Goal: Transaction & Acquisition: Purchase product/service

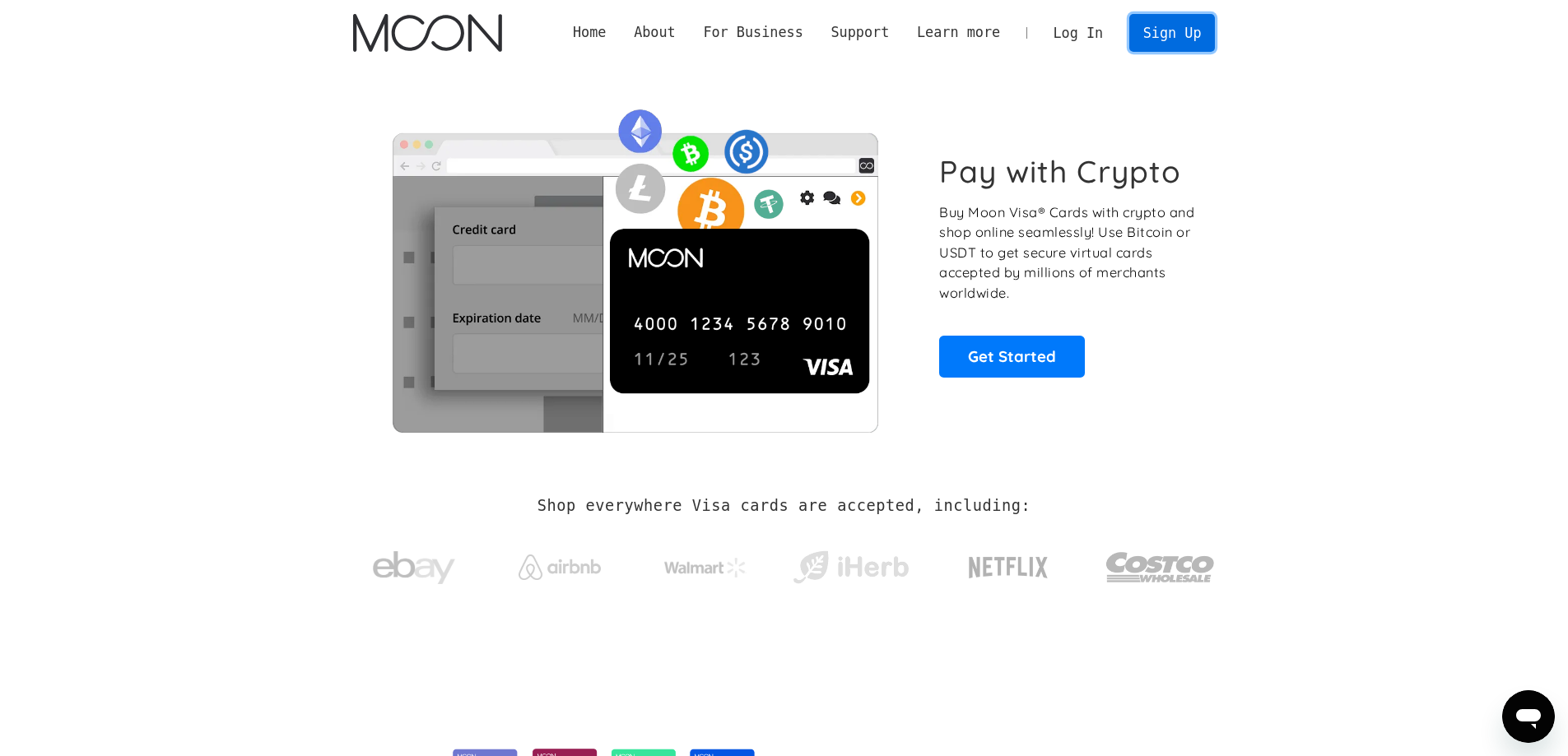
click at [1179, 42] on link "Sign Up" at bounding box center [1172, 33] width 86 height 37
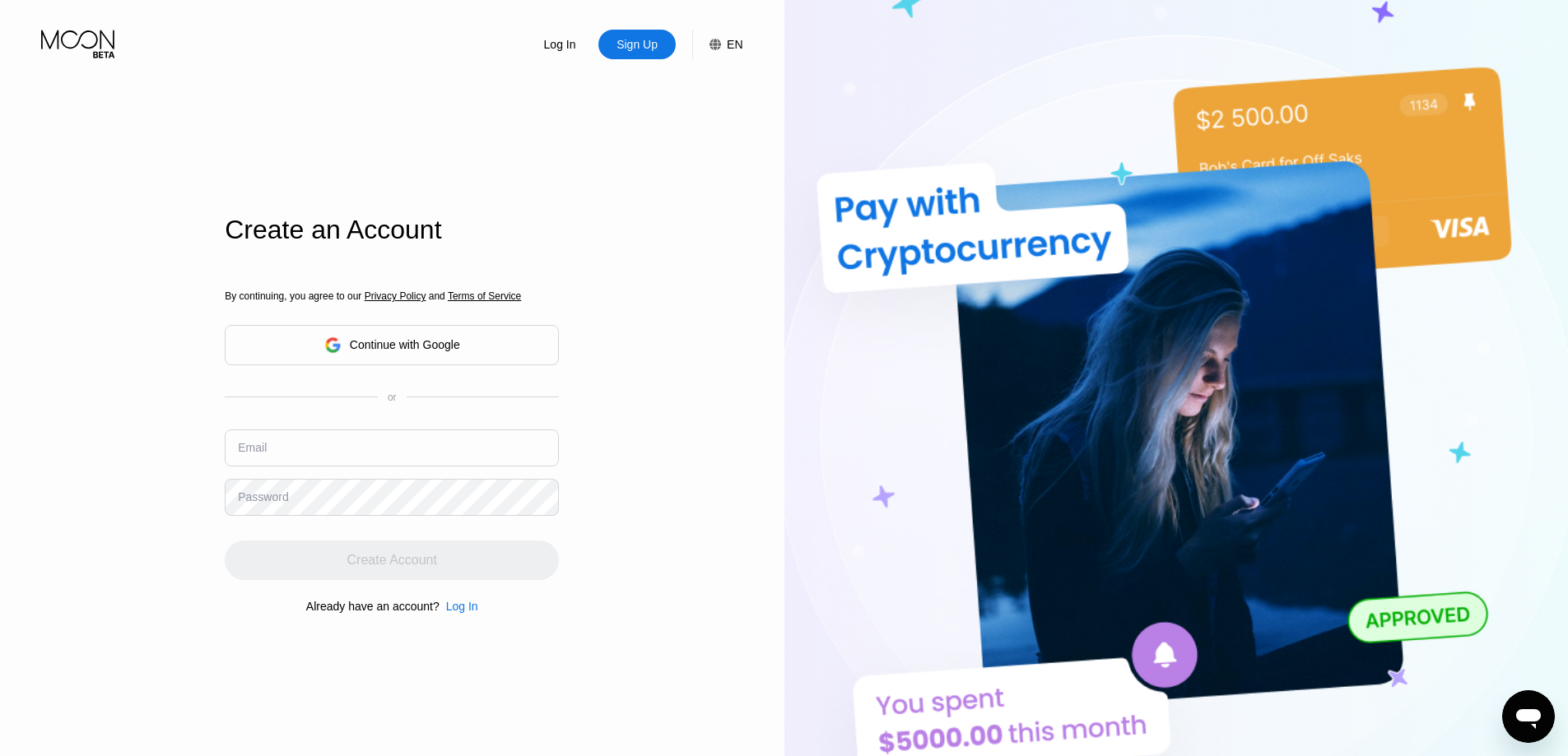
click at [417, 345] on div "Continue with Google" at bounding box center [405, 344] width 111 height 13
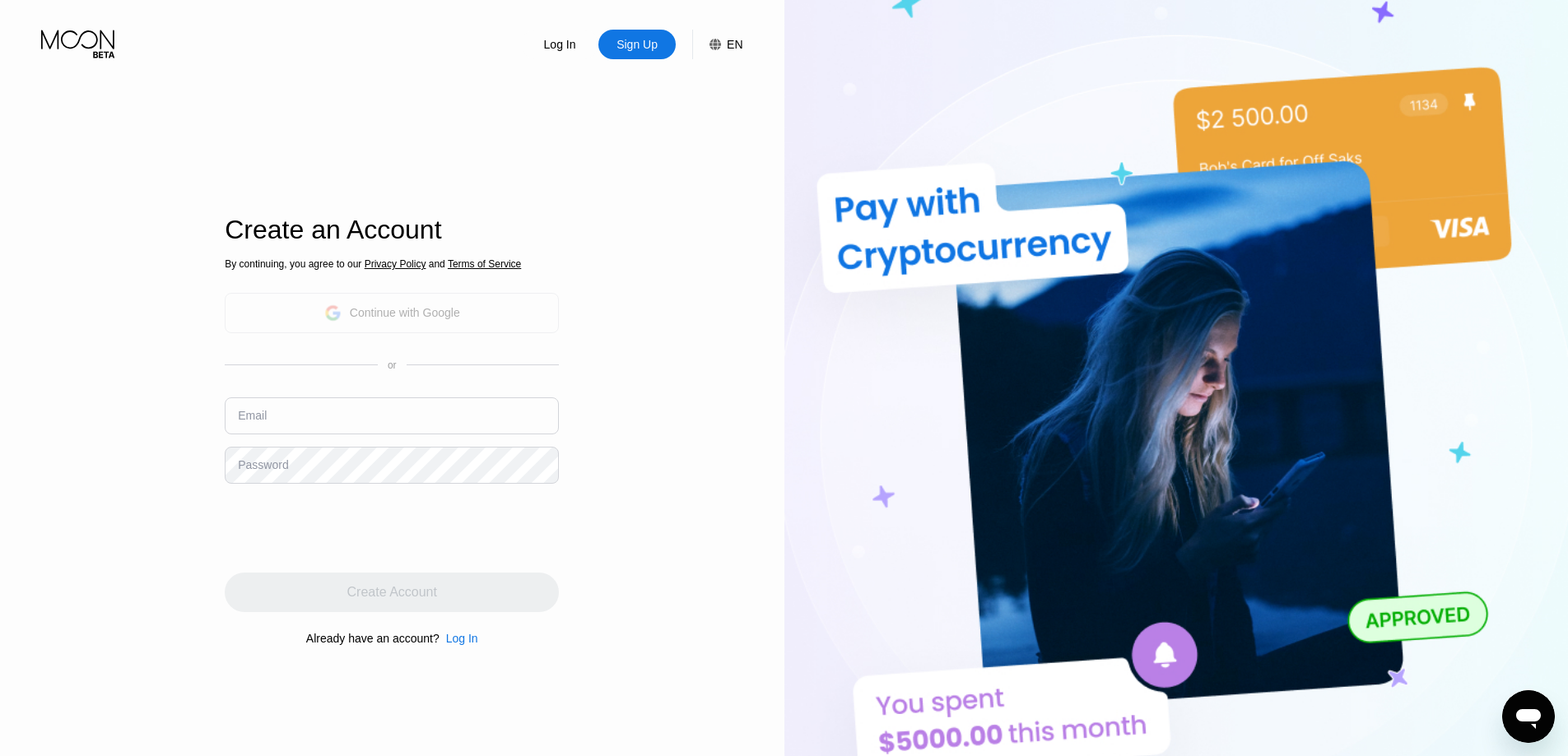
click at [417, 306] on div "Continue with Google" at bounding box center [405, 312] width 111 height 13
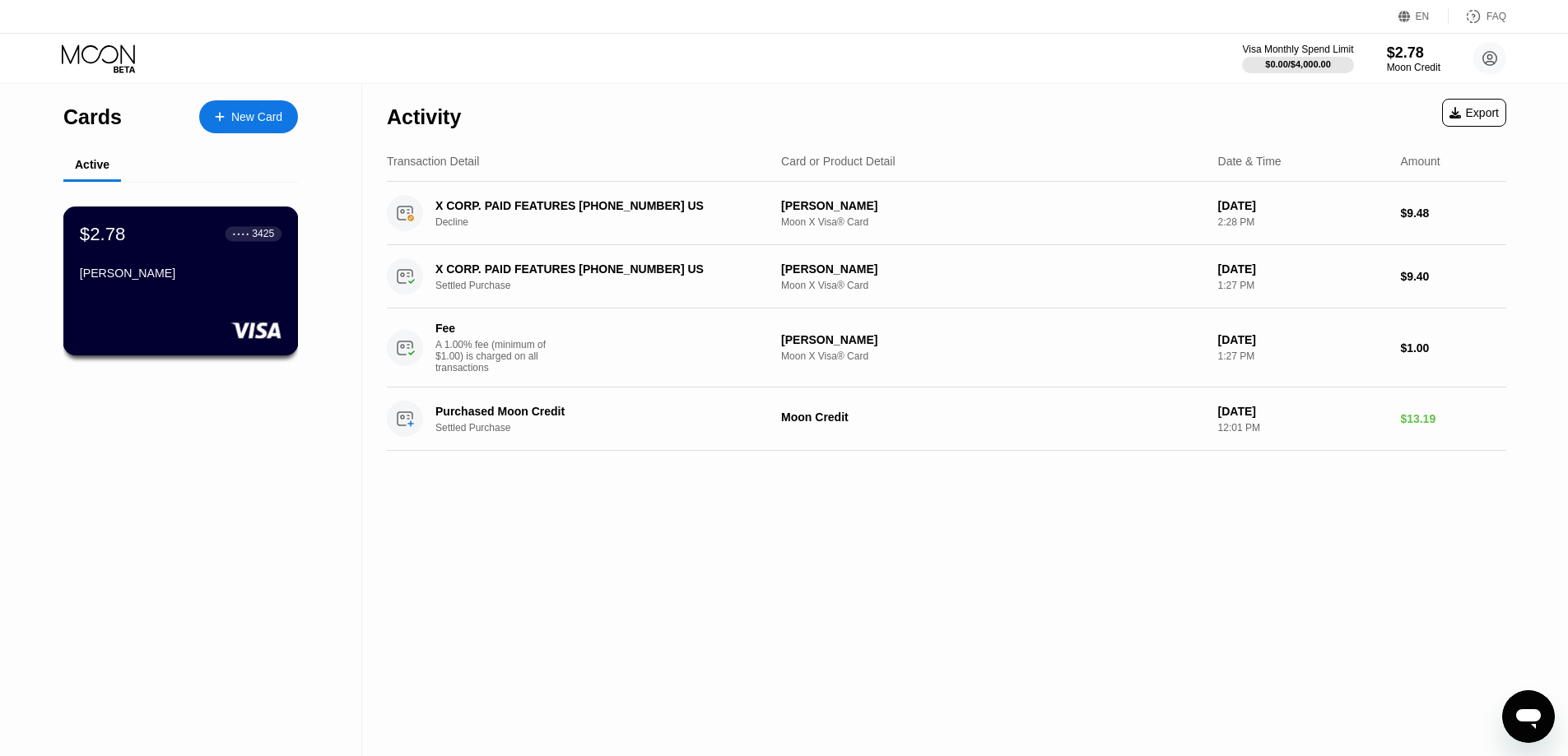
click at [209, 274] on div "[PERSON_NAME]" at bounding box center [181, 273] width 201 height 13
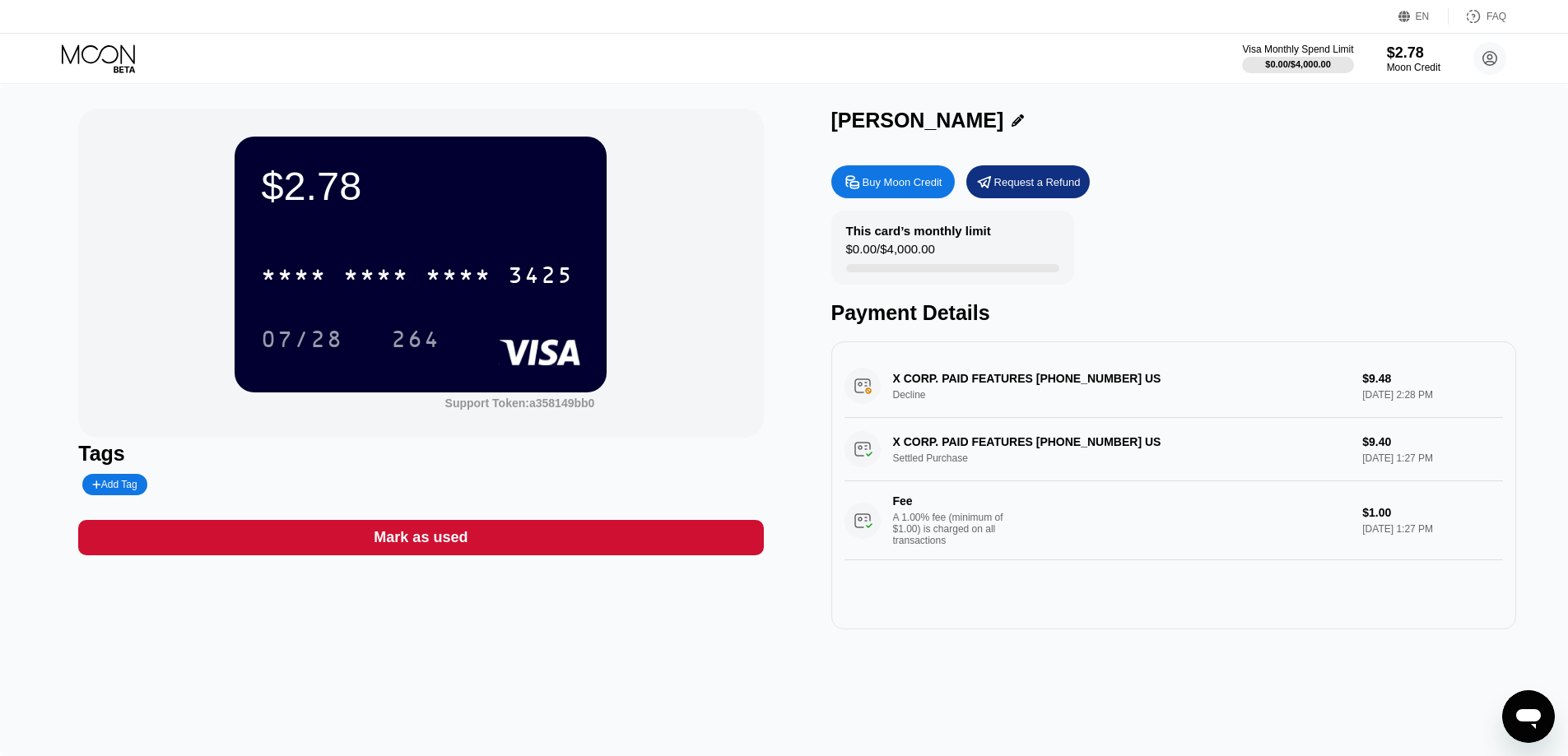
click at [923, 171] on div "Buy Moon Credit" at bounding box center [892, 182] width 123 height 33
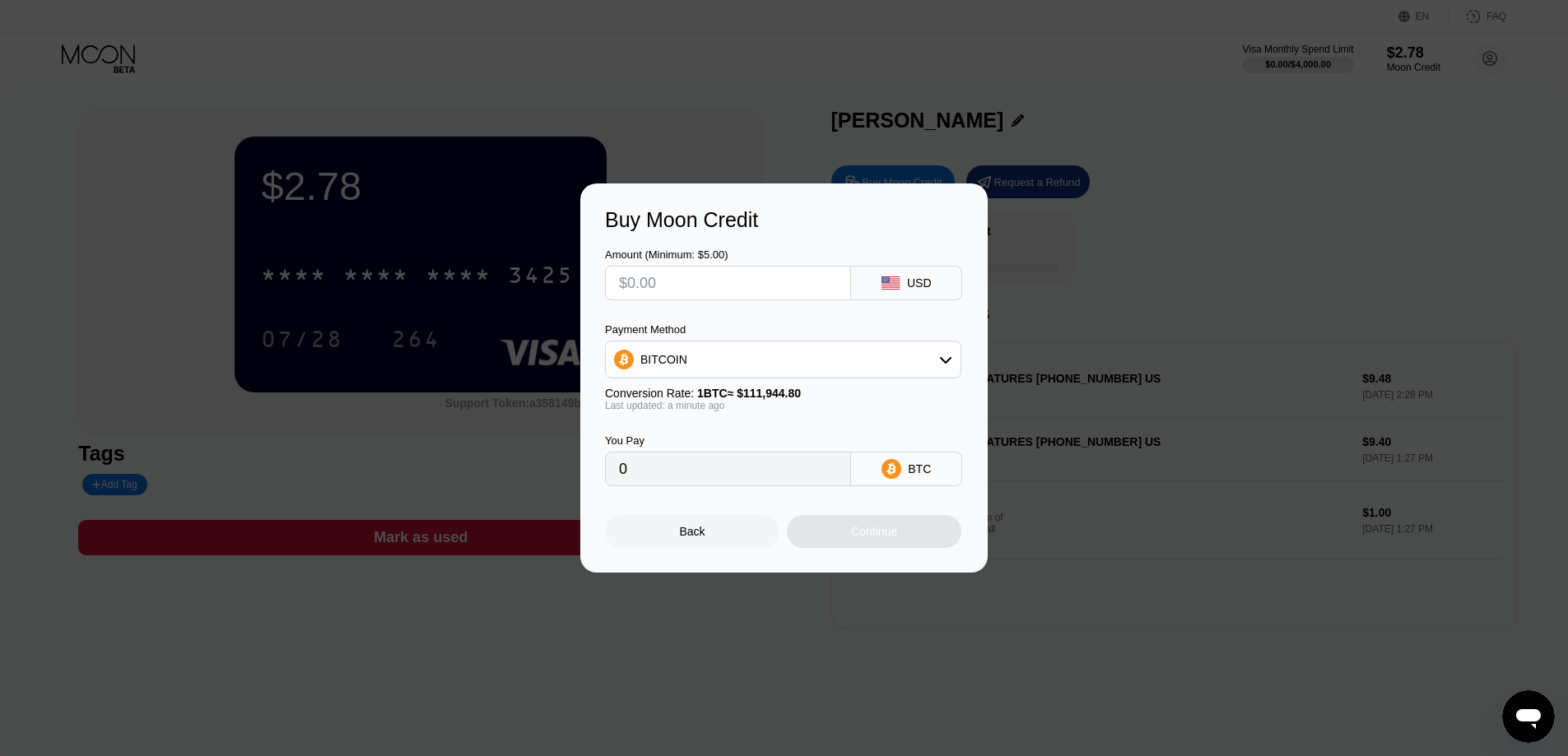
click at [749, 278] on input "text" at bounding box center [727, 283] width 218 height 33
click at [940, 360] on icon at bounding box center [945, 359] width 13 height 13
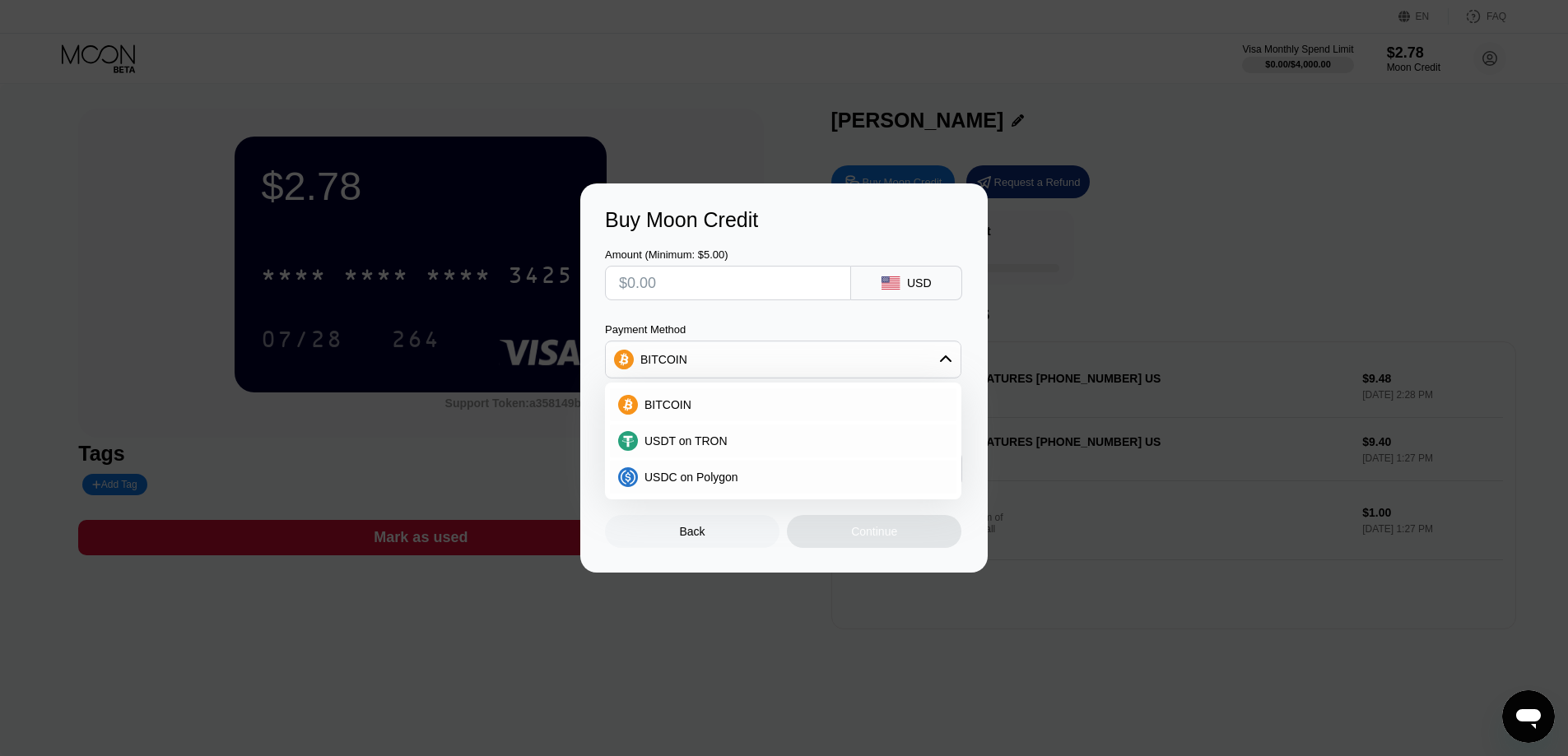
click at [784, 325] on div "Payment Method" at bounding box center [784, 330] width 357 height 12
click at [783, 353] on div "BITCOIN" at bounding box center [783, 359] width 355 height 33
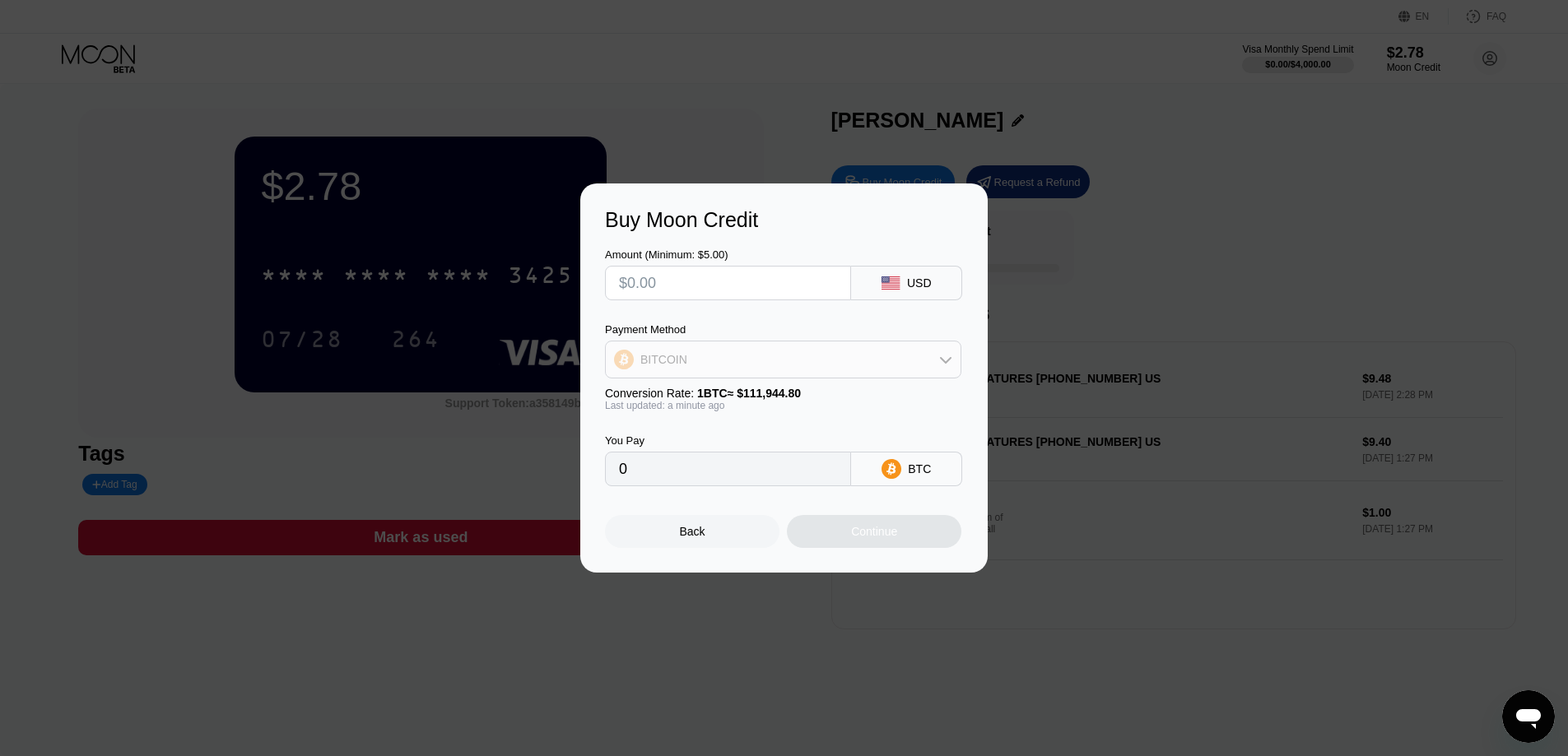
click at [783, 353] on div "BITCOIN" at bounding box center [783, 359] width 355 height 33
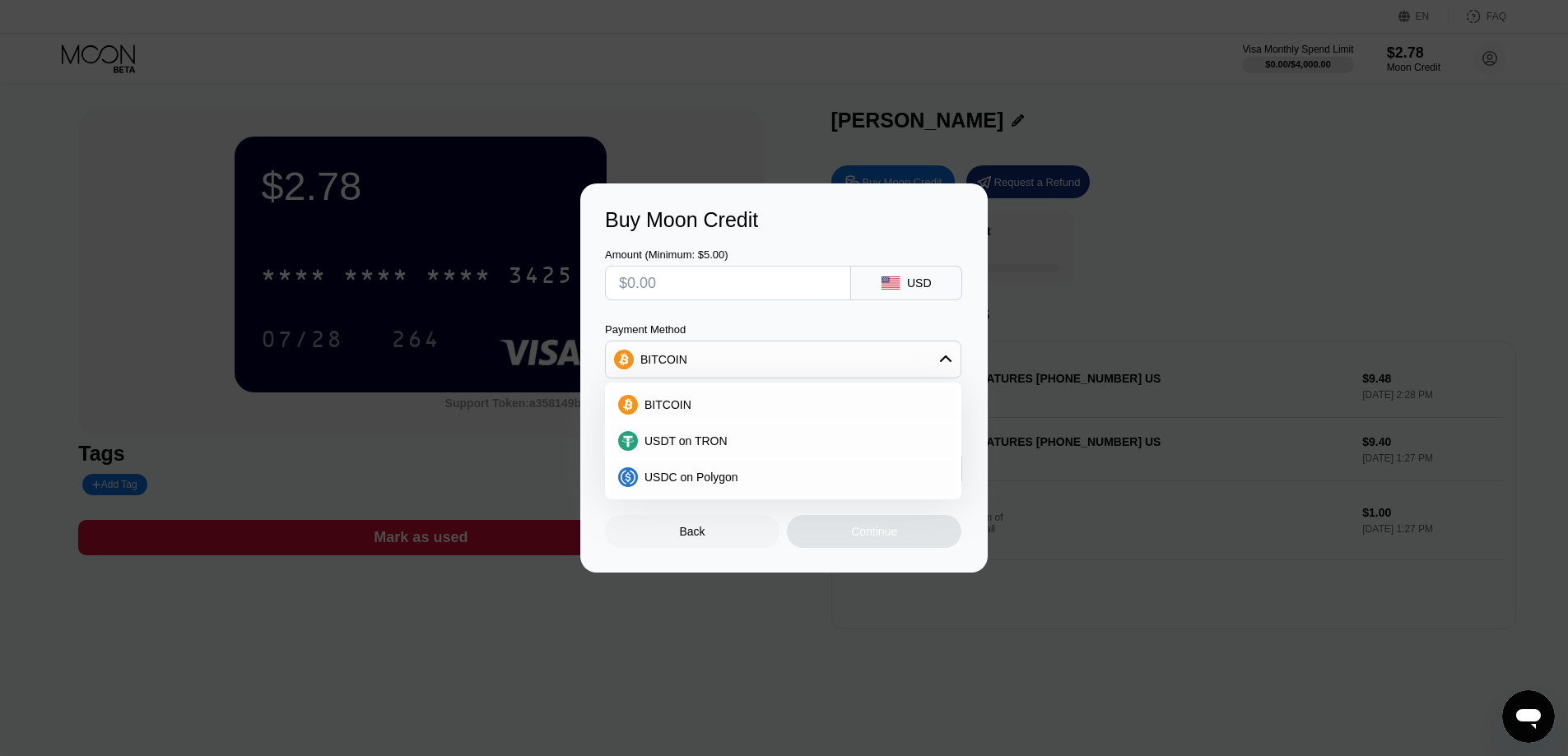
click at [783, 320] on div "Amount (Minimum: $5.00) USD Payment Method BITCOIN BITCOIN USDT on TRON USDC on…" at bounding box center [784, 358] width 358 height 254
click at [836, 352] on div "BITCOIN" at bounding box center [783, 359] width 355 height 33
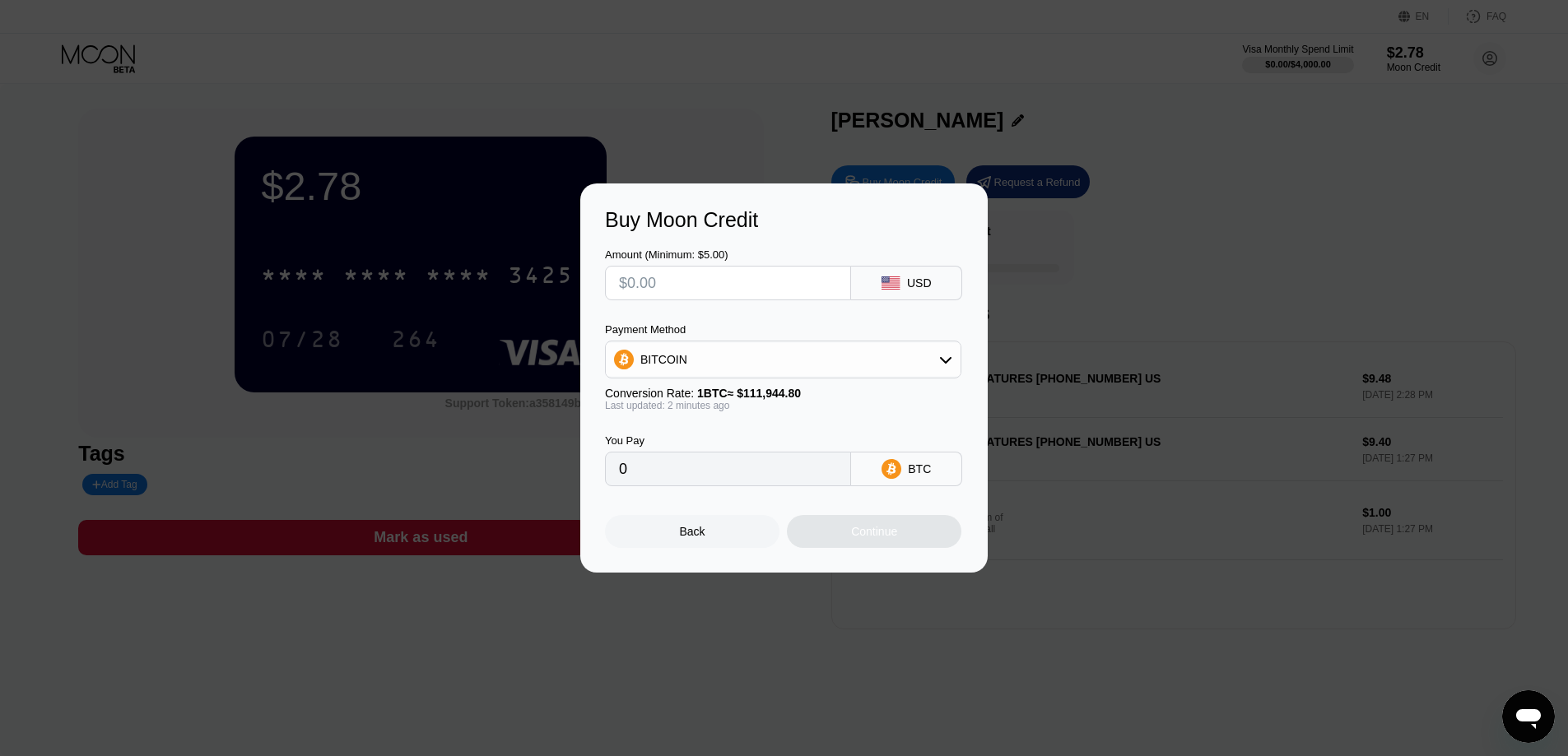
click at [1032, 349] on div "Buy Moon Credit Amount (Minimum: $5.00) USD Payment Method BITCOIN Conversion R…" at bounding box center [784, 378] width 1568 height 390
click at [701, 536] on div "Back" at bounding box center [693, 531] width 26 height 13
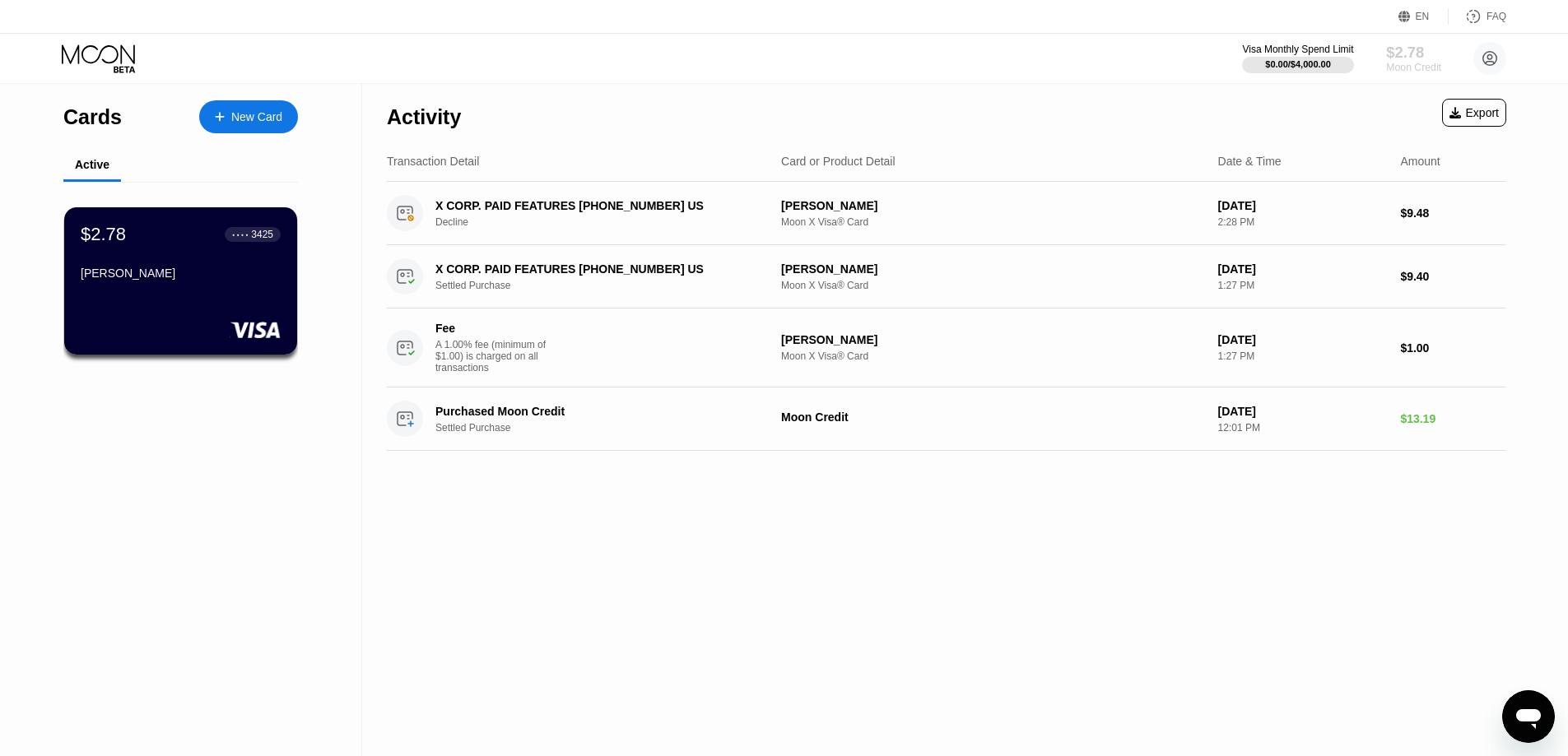
click at [1425, 59] on div "$2.78" at bounding box center [1414, 52] width 55 height 17
click at [216, 300] on div "$2.78 ● ● ● ● 3425 masoud saadat" at bounding box center [181, 281] width 235 height 149
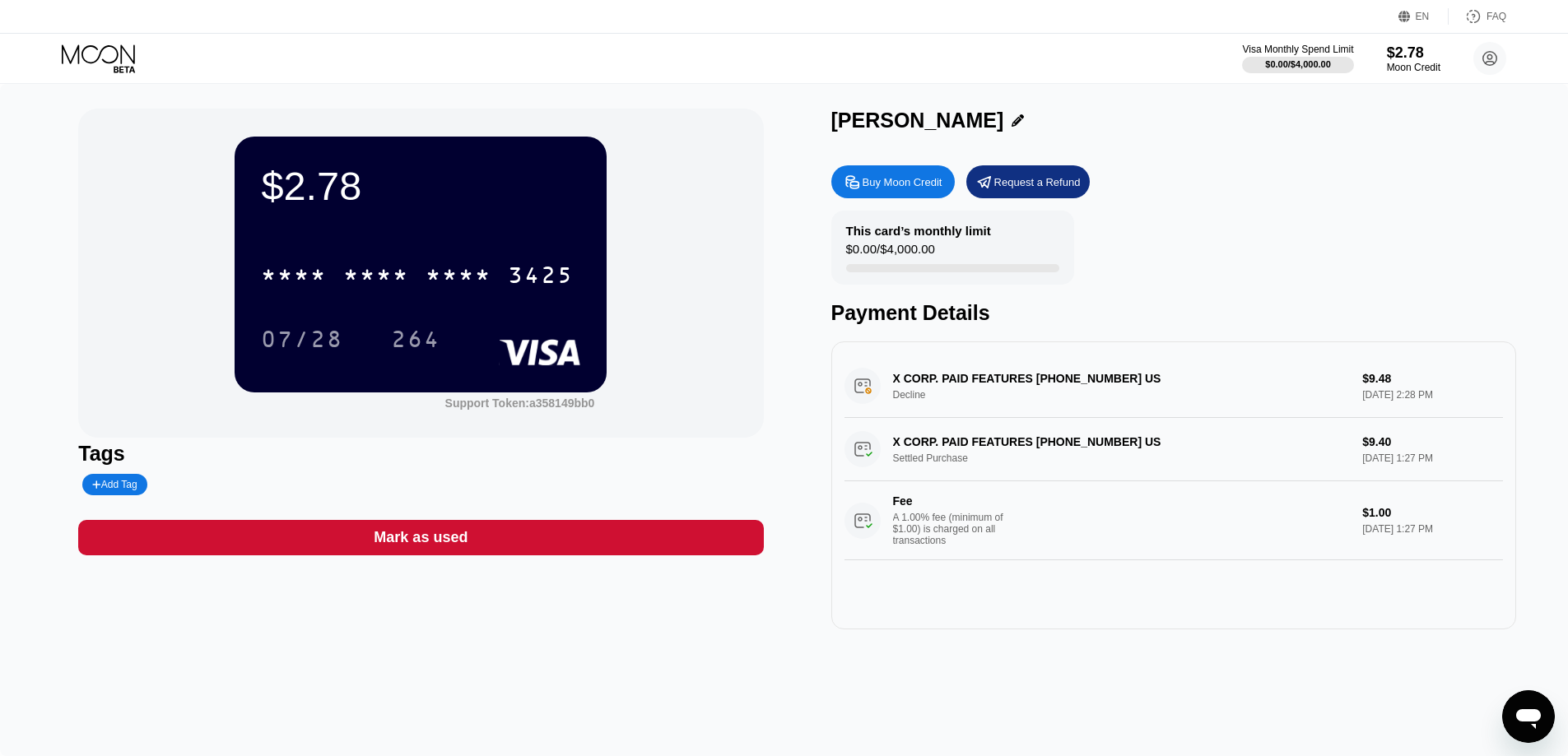
click at [538, 318] on div "* * * * * * * * * * * * 3425 07/28 264" at bounding box center [421, 290] width 319 height 97
click at [406, 338] on div "264" at bounding box center [415, 341] width 49 height 27
click at [417, 344] on div "264" at bounding box center [415, 341] width 49 height 27
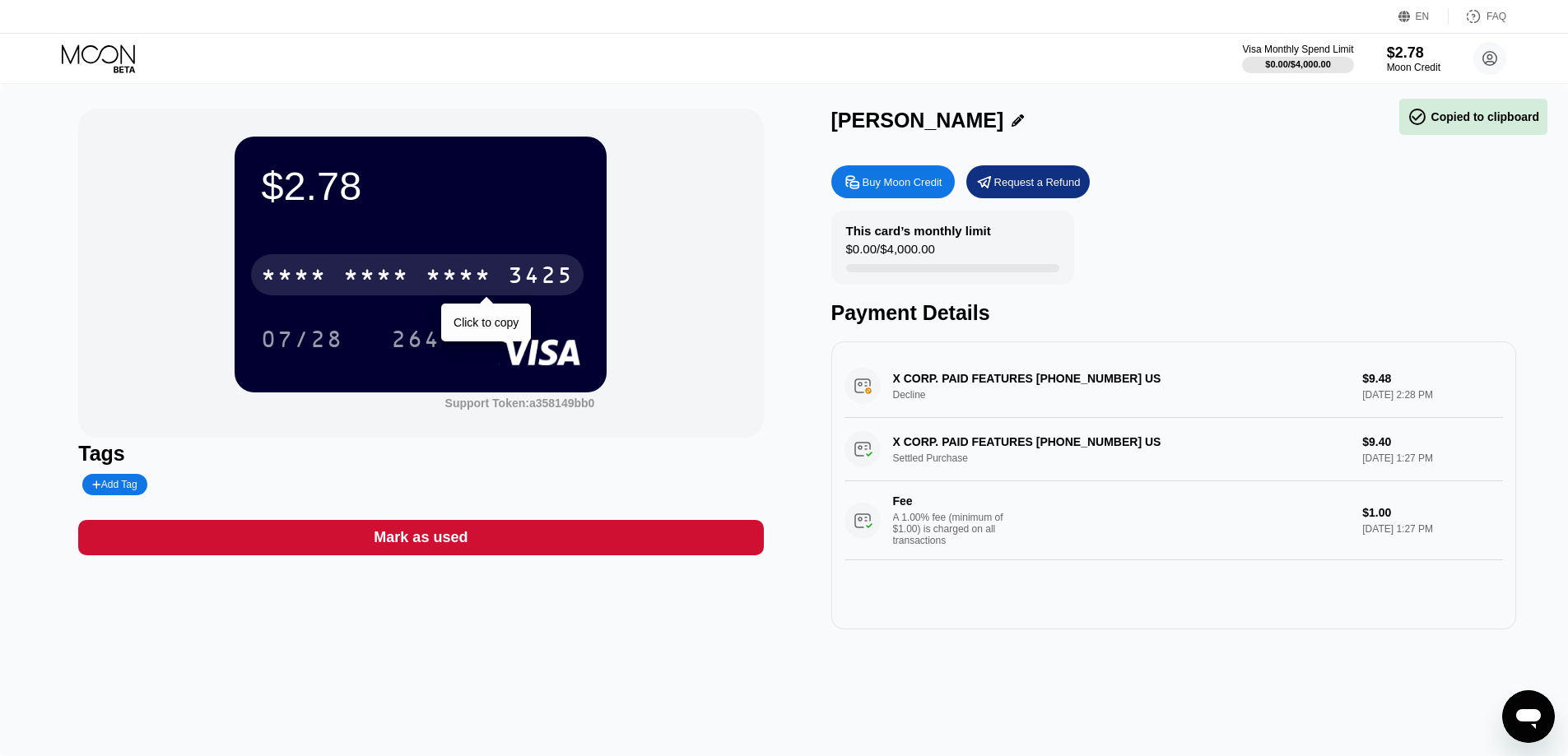
click at [441, 286] on div "* * * *" at bounding box center [458, 277] width 66 height 27
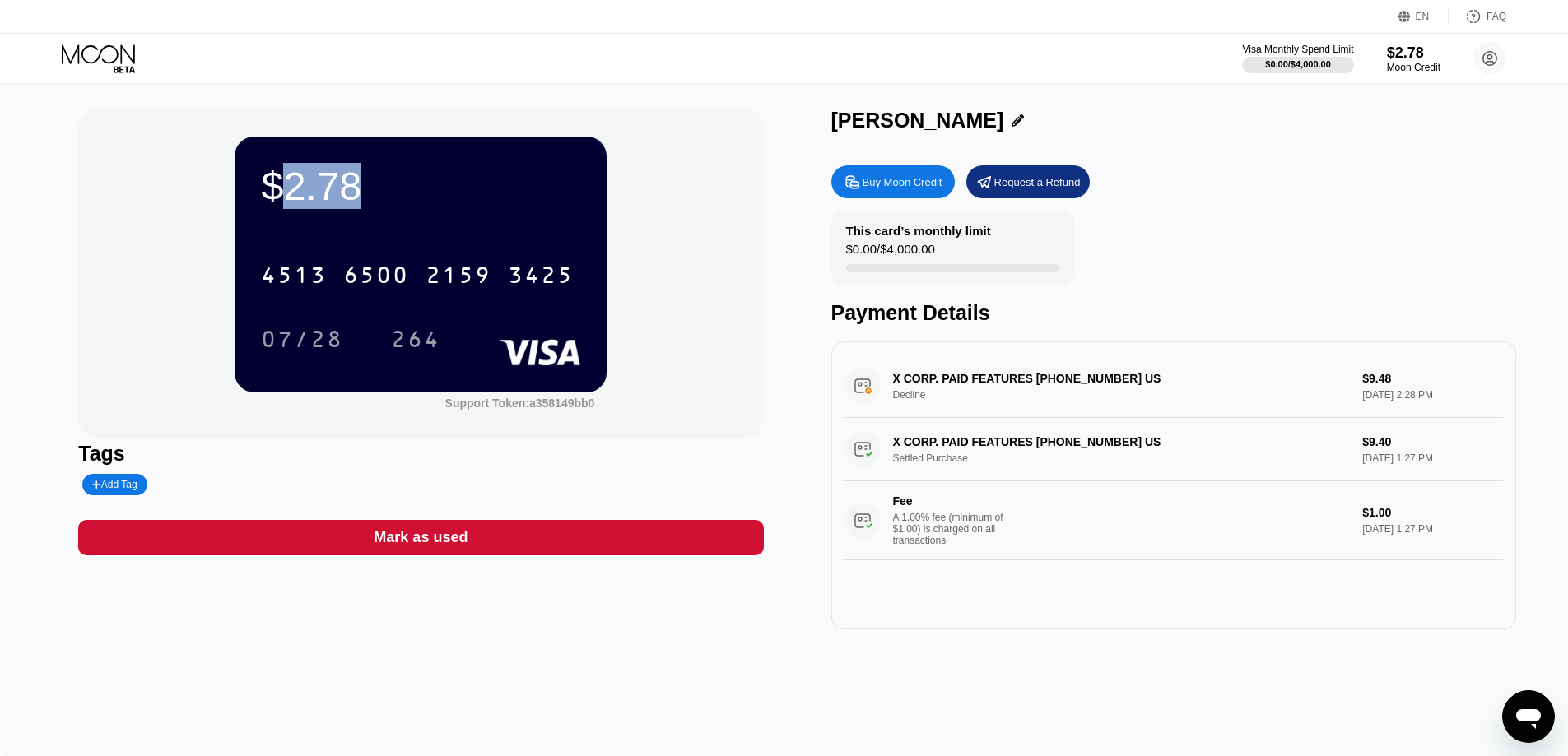
drag, startPoint x: 279, startPoint y: 198, endPoint x: 365, endPoint y: 196, distance: 86.0
click at [365, 196] on div "$2.78" at bounding box center [421, 186] width 319 height 46
click at [632, 280] on div "$2.78 4513 6500 2159 3425 07/28 264 Support Token: a358149bb0" at bounding box center [421, 273] width 685 height 329
click at [488, 234] on div "$2.78 4513 6500 2159 3425 07/28 264" at bounding box center [420, 264] width 372 height 255
click at [341, 195] on div "$2.78" at bounding box center [421, 186] width 319 height 46
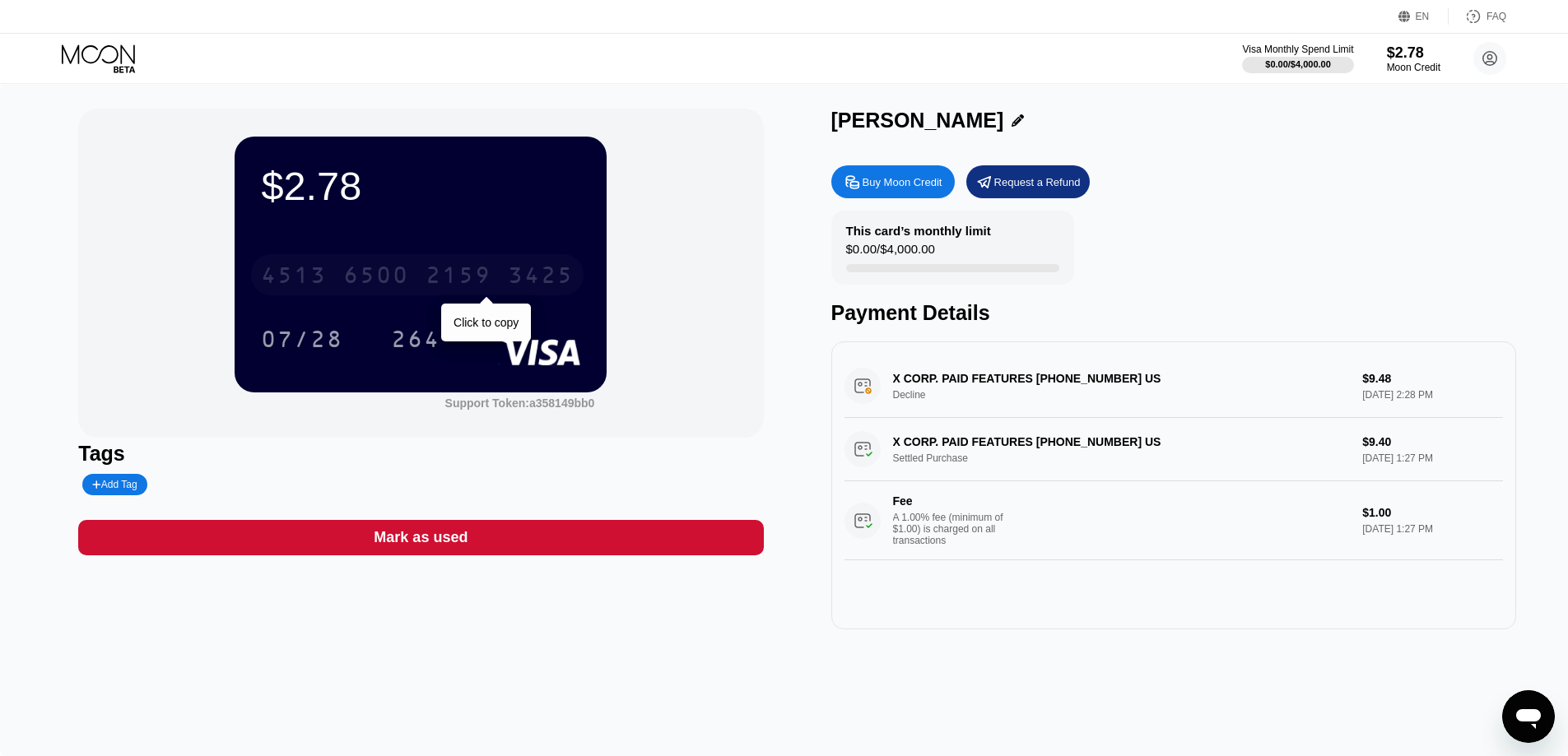
click at [399, 280] on div "6500" at bounding box center [376, 277] width 66 height 27
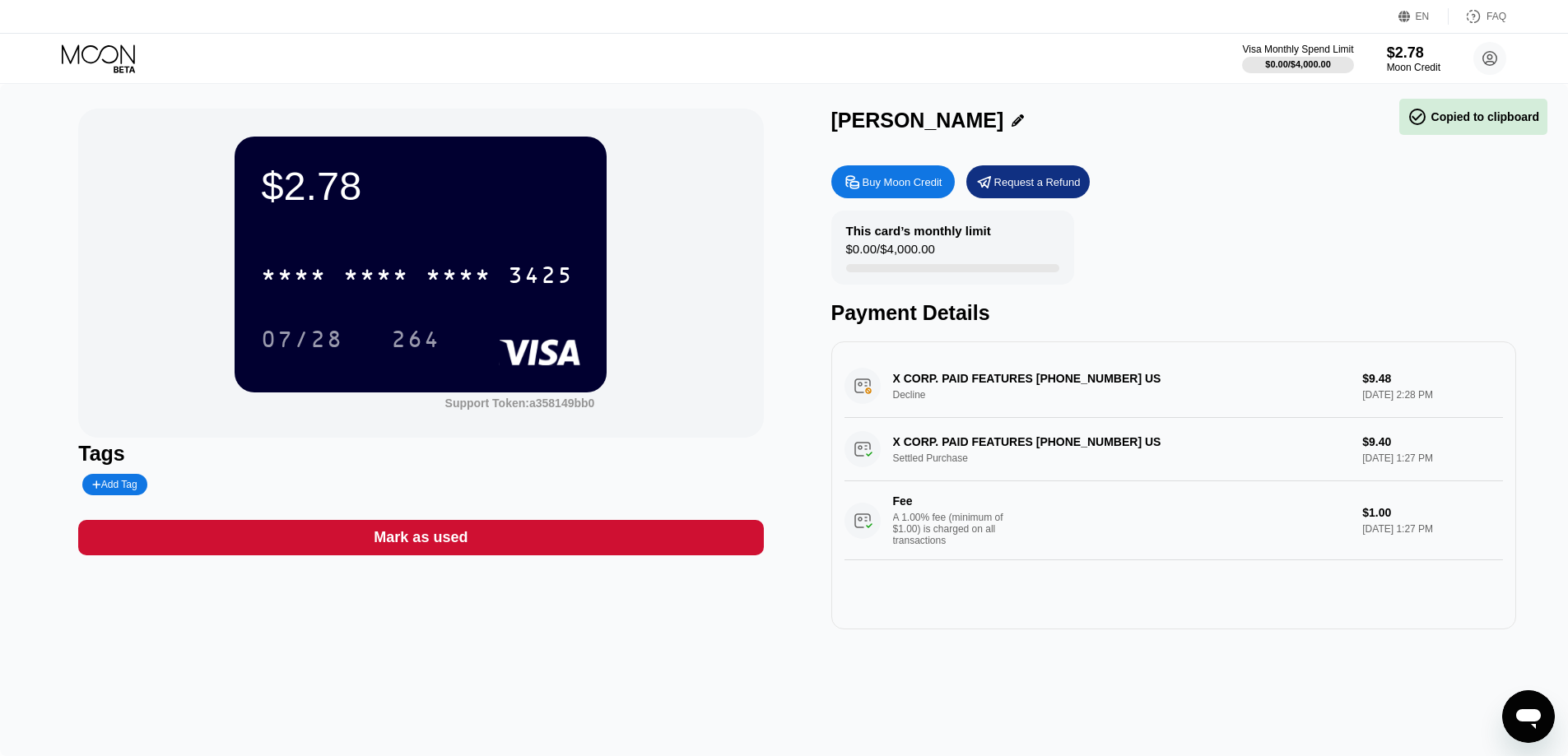
click at [644, 233] on div "$2.78 * * * * * * * * * * * * 3425 07/28 264 Support Token: a358149bb0" at bounding box center [421, 273] width 685 height 329
click at [1070, 185] on div "Request a Refund" at bounding box center [1037, 183] width 86 height 14
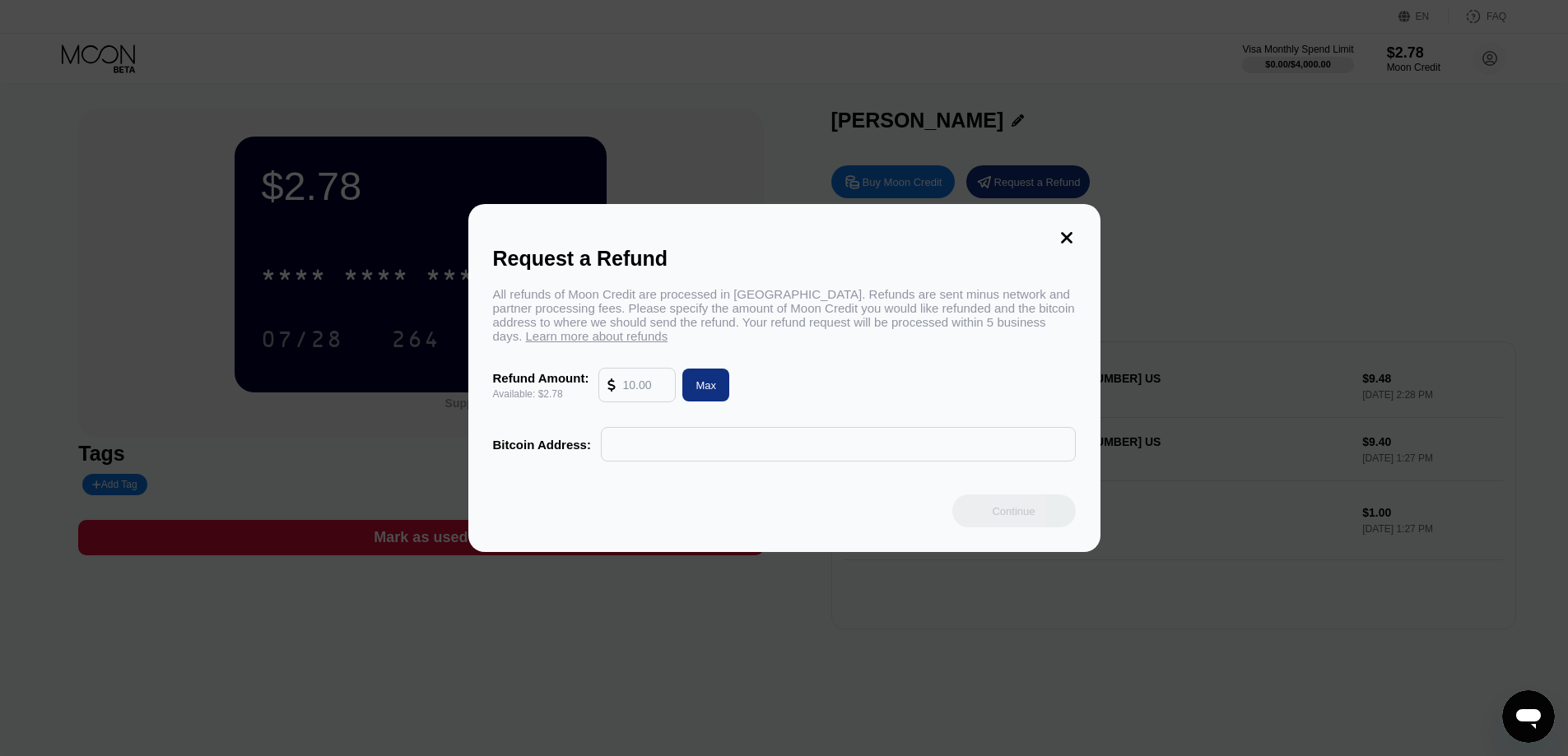
click at [635, 392] on input "text" at bounding box center [644, 385] width 45 height 33
click at [704, 392] on div "Max" at bounding box center [705, 386] width 21 height 14
type input "2.78"
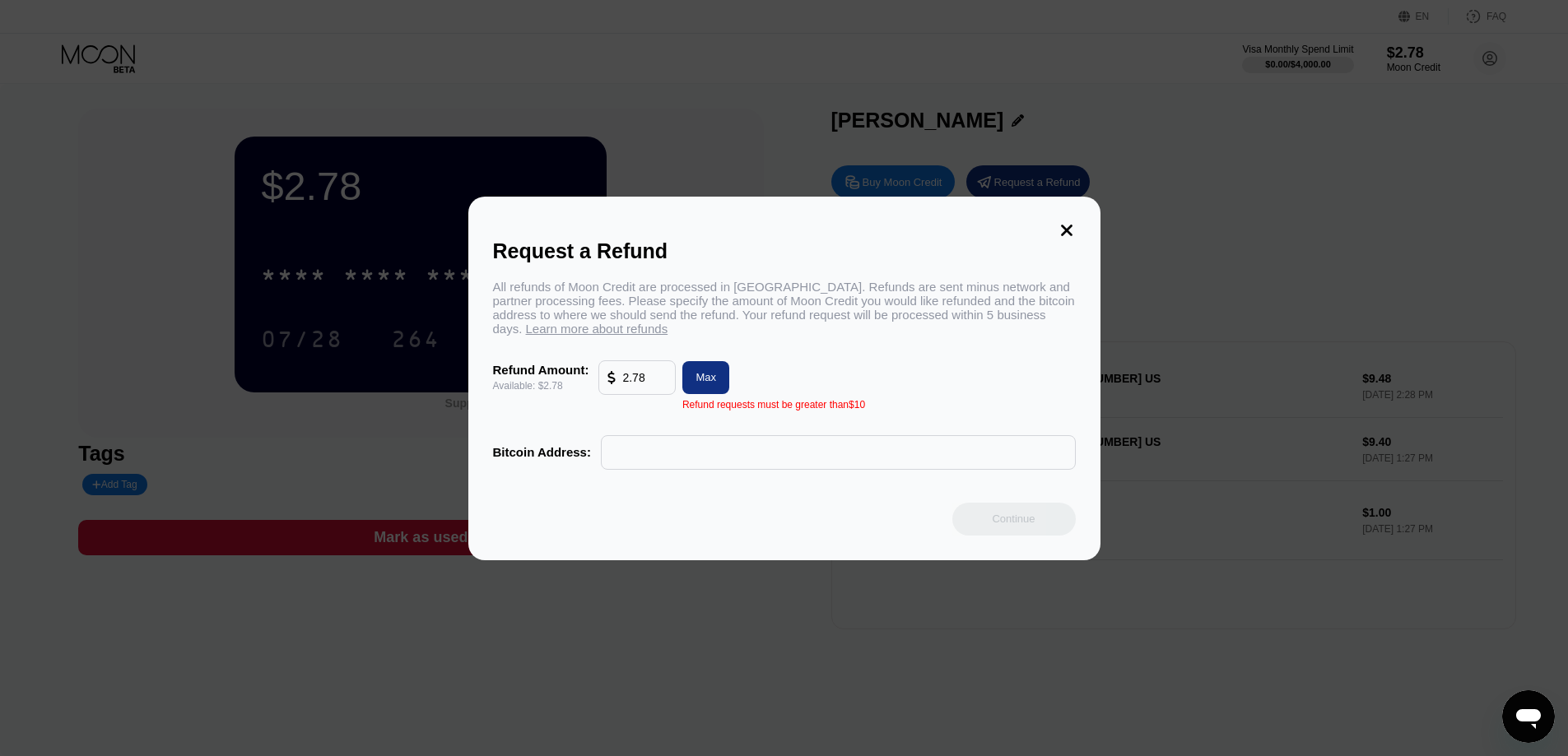
click at [1066, 226] on icon at bounding box center [1066, 230] width 18 height 18
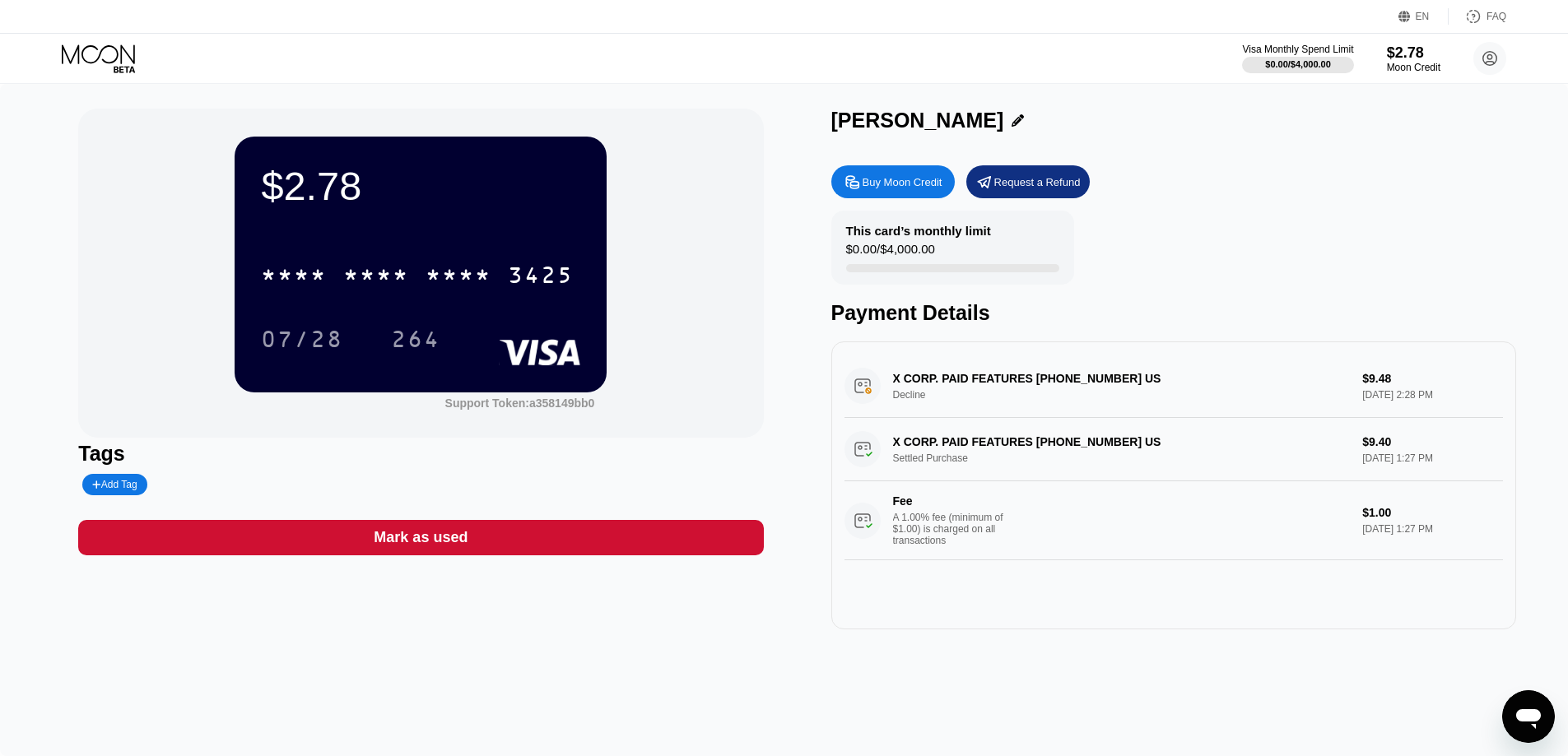
click at [883, 226] on div "This card’s monthly limit" at bounding box center [918, 231] width 144 height 14
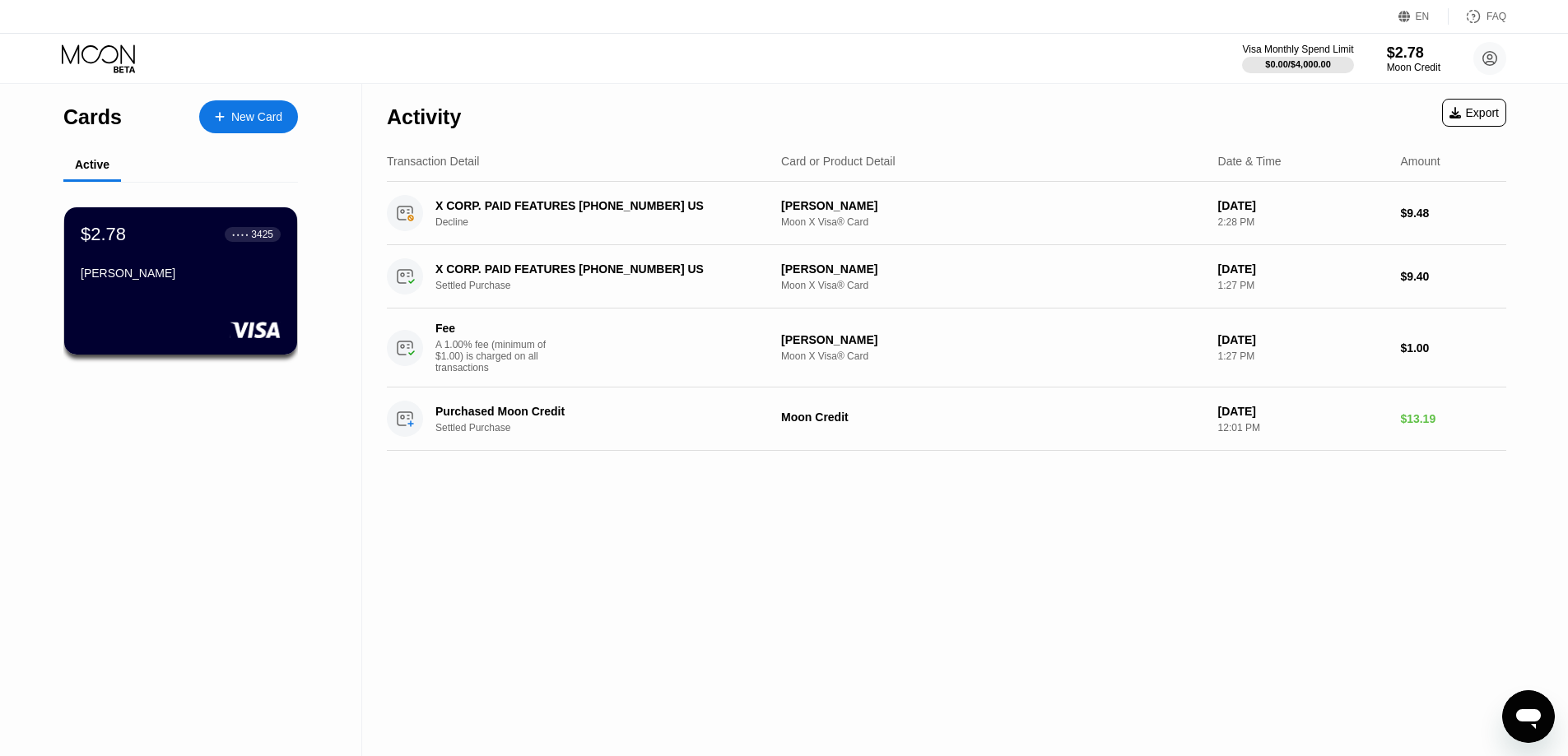
click at [232, 443] on div "Cards New Card Active $2.78 ● ● ● ● 3425 masoud saadat" at bounding box center [181, 420] width 362 height 672
click at [225, 263] on div "$2.78 ● ● ● ● 3425 masoud saadat" at bounding box center [181, 254] width 201 height 63
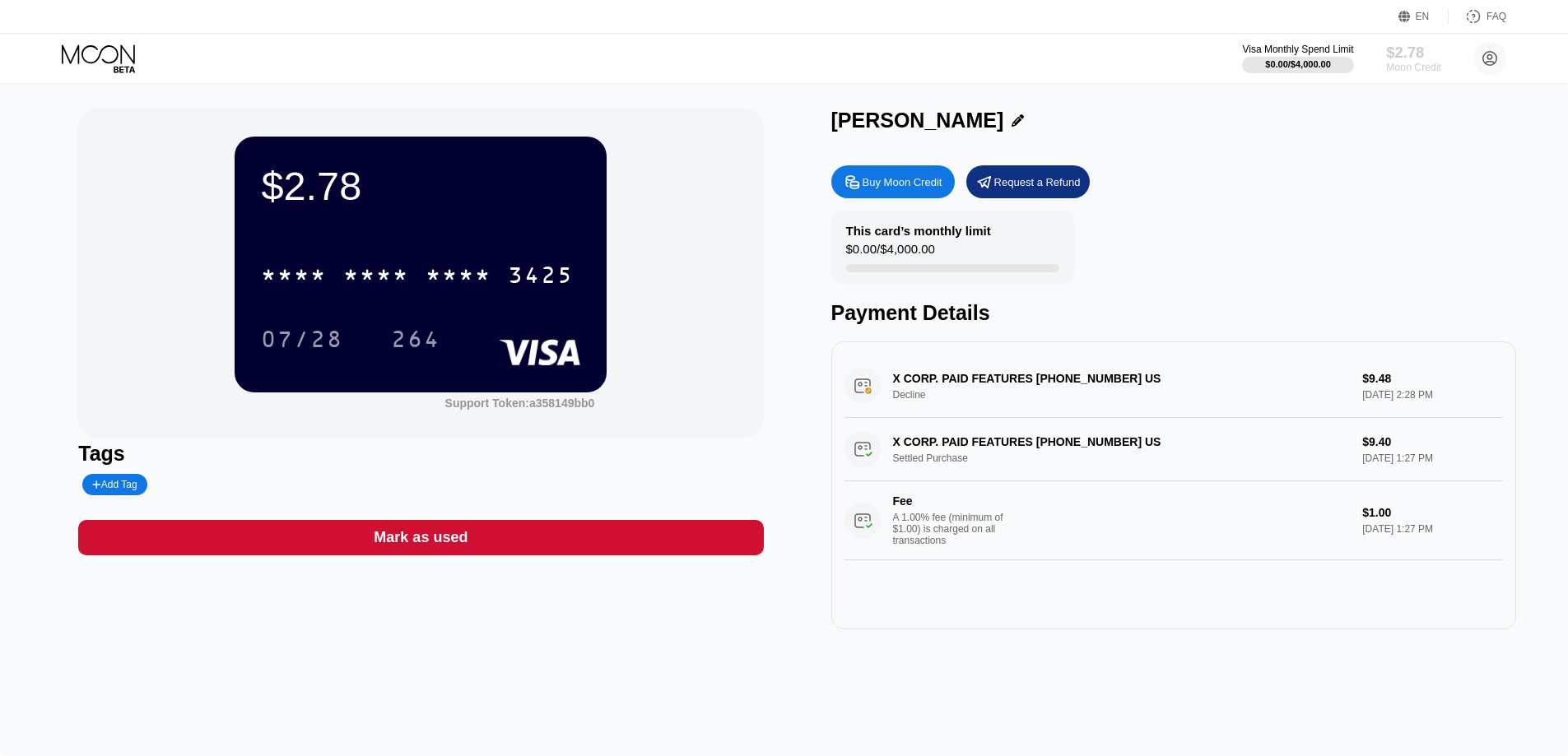
click at [1405, 49] on div "$2.78" at bounding box center [1414, 52] width 55 height 17
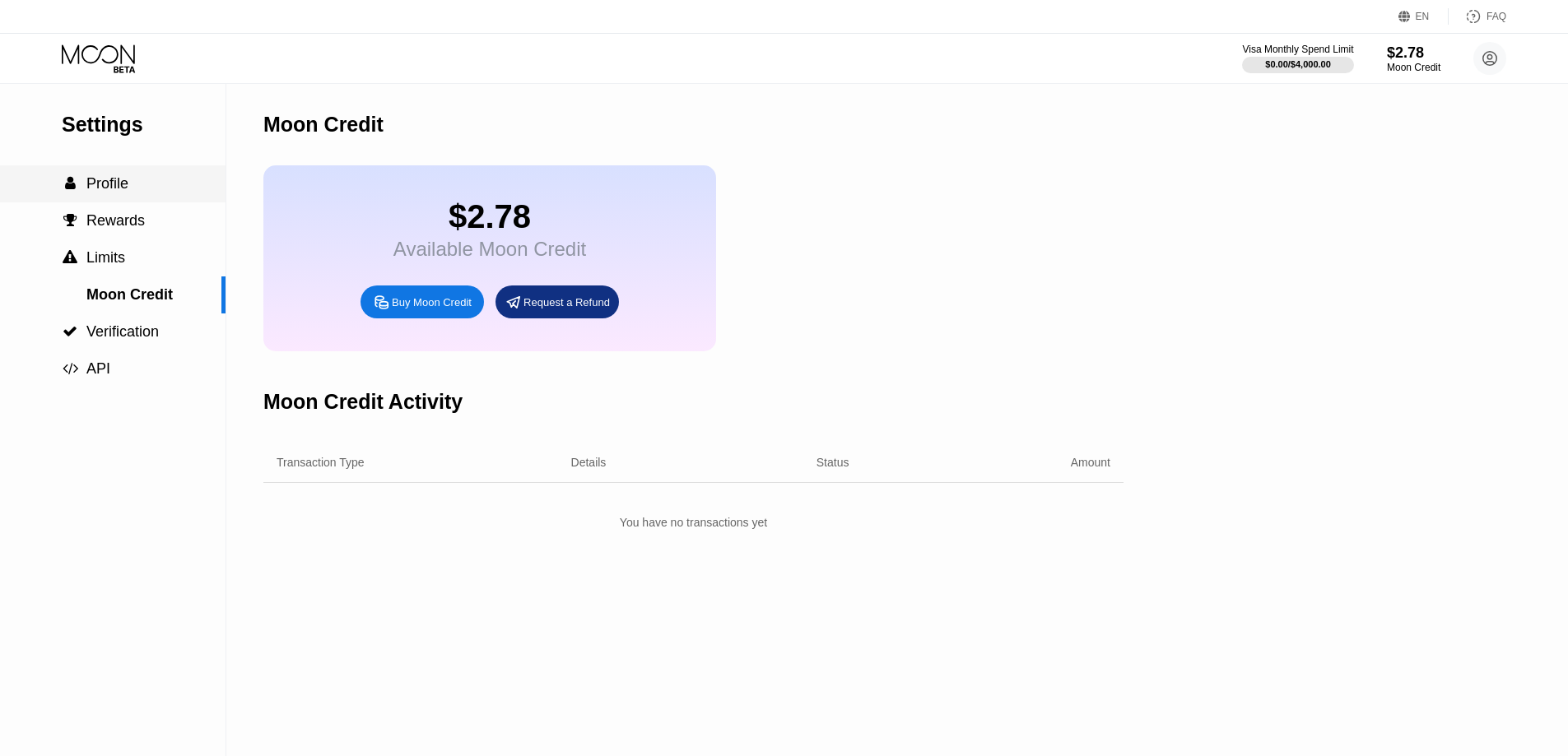
click at [145, 182] on div " Profile" at bounding box center [112, 184] width 226 height 17
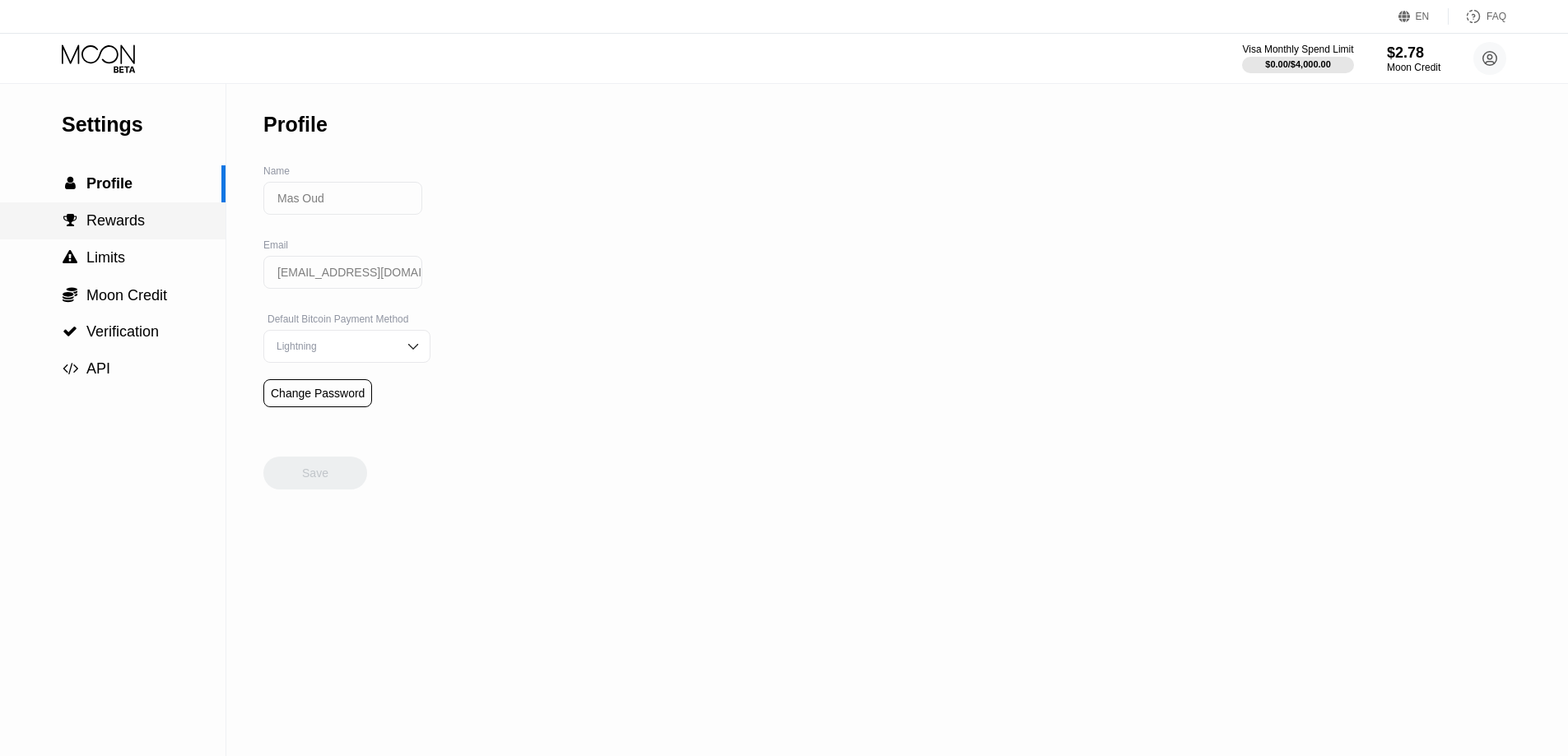
click at [160, 230] on div " Rewards" at bounding box center [112, 220] width 226 height 17
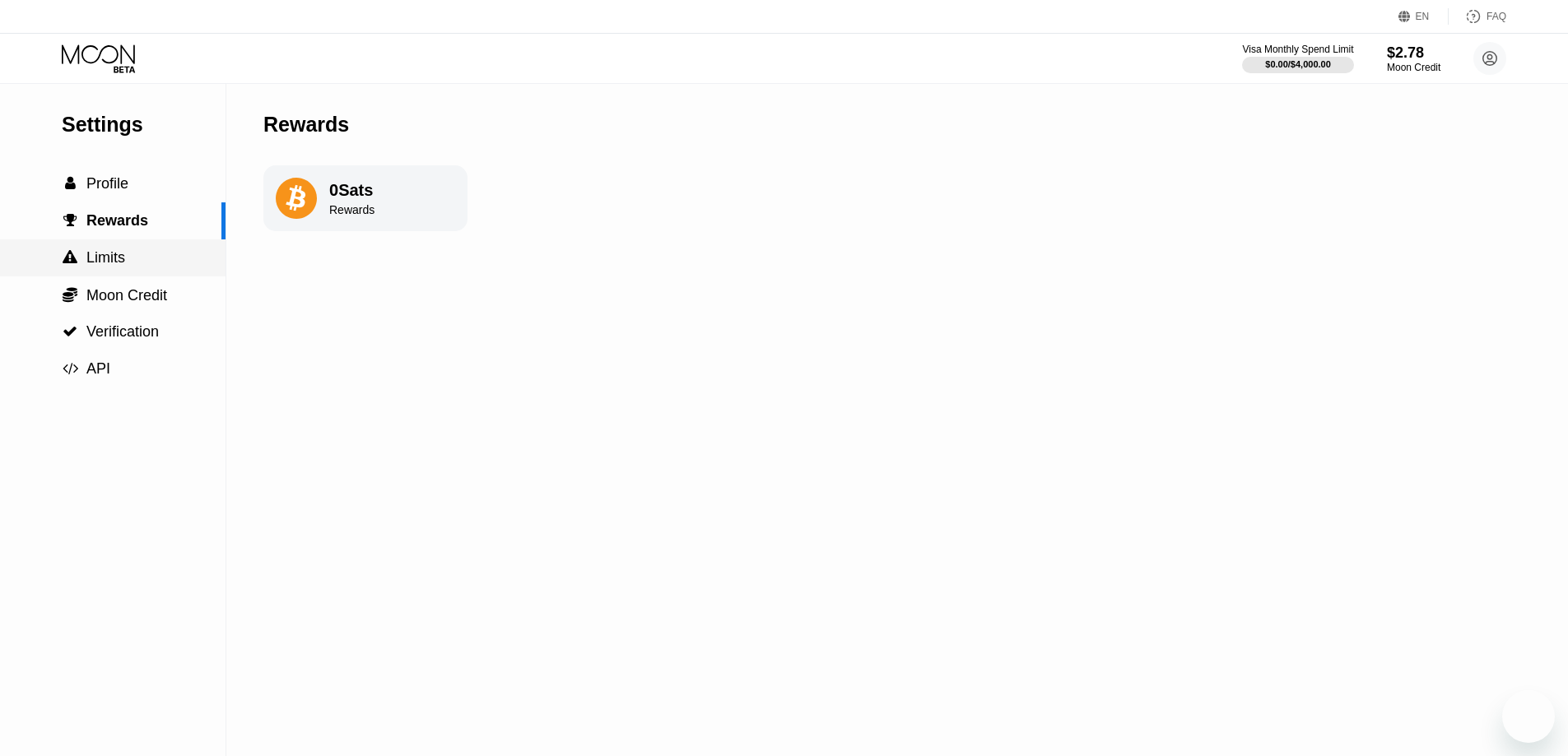
click at [145, 263] on div " Limits" at bounding box center [112, 258] width 226 height 17
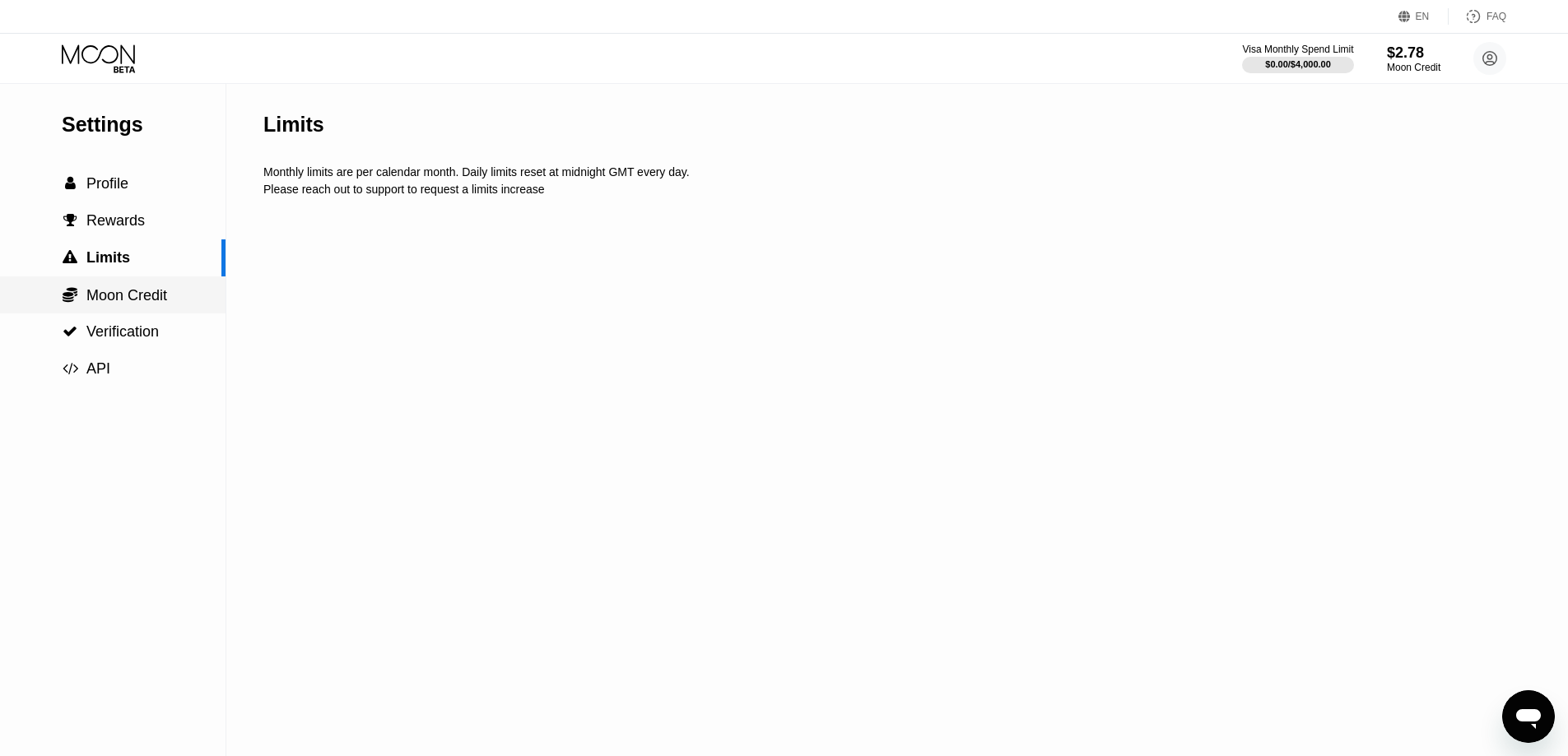
click at [145, 291] on span "Moon Credit" at bounding box center [127, 295] width 80 height 16
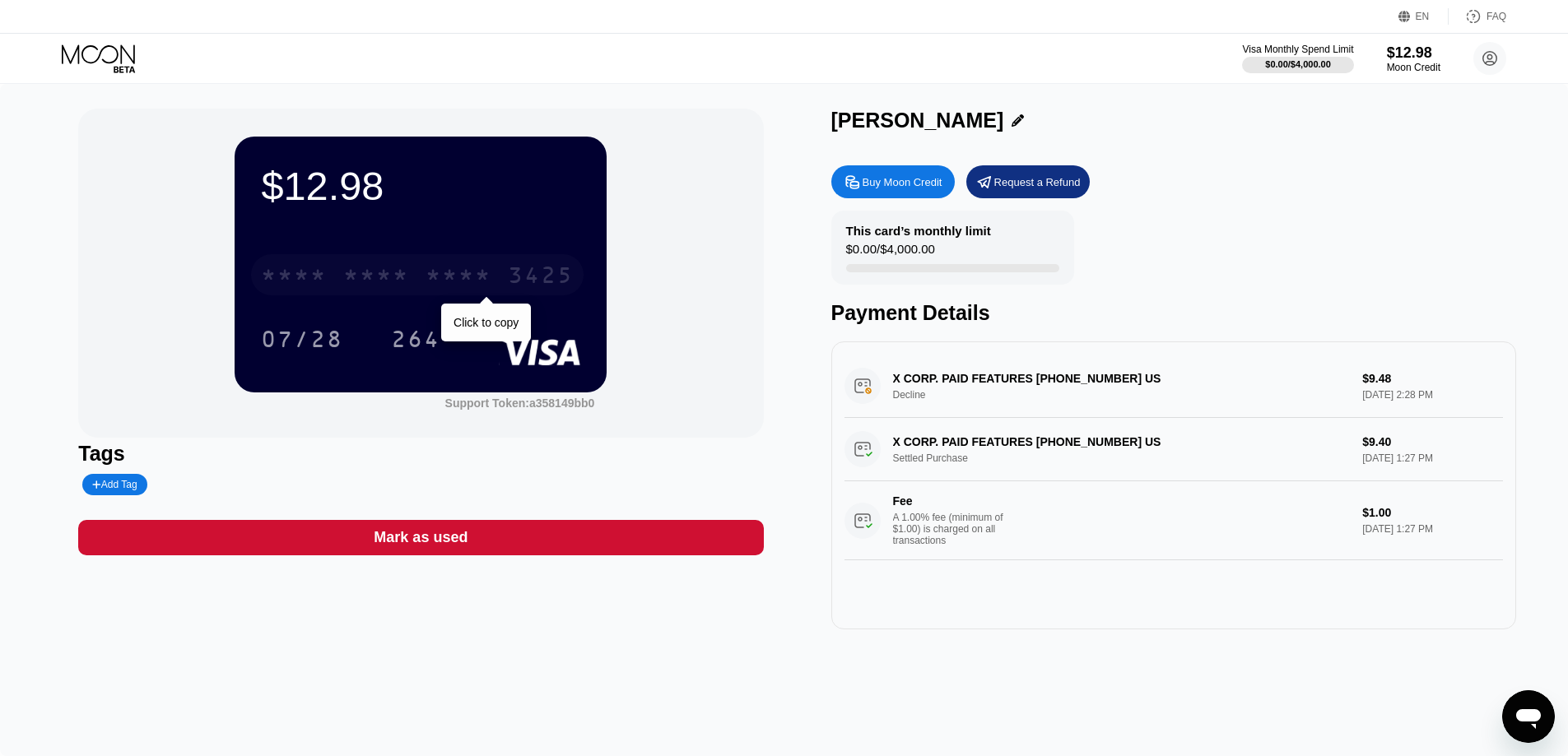
click at [413, 277] on div "* * * * * * * * * * * * 3425" at bounding box center [417, 275] width 332 height 41
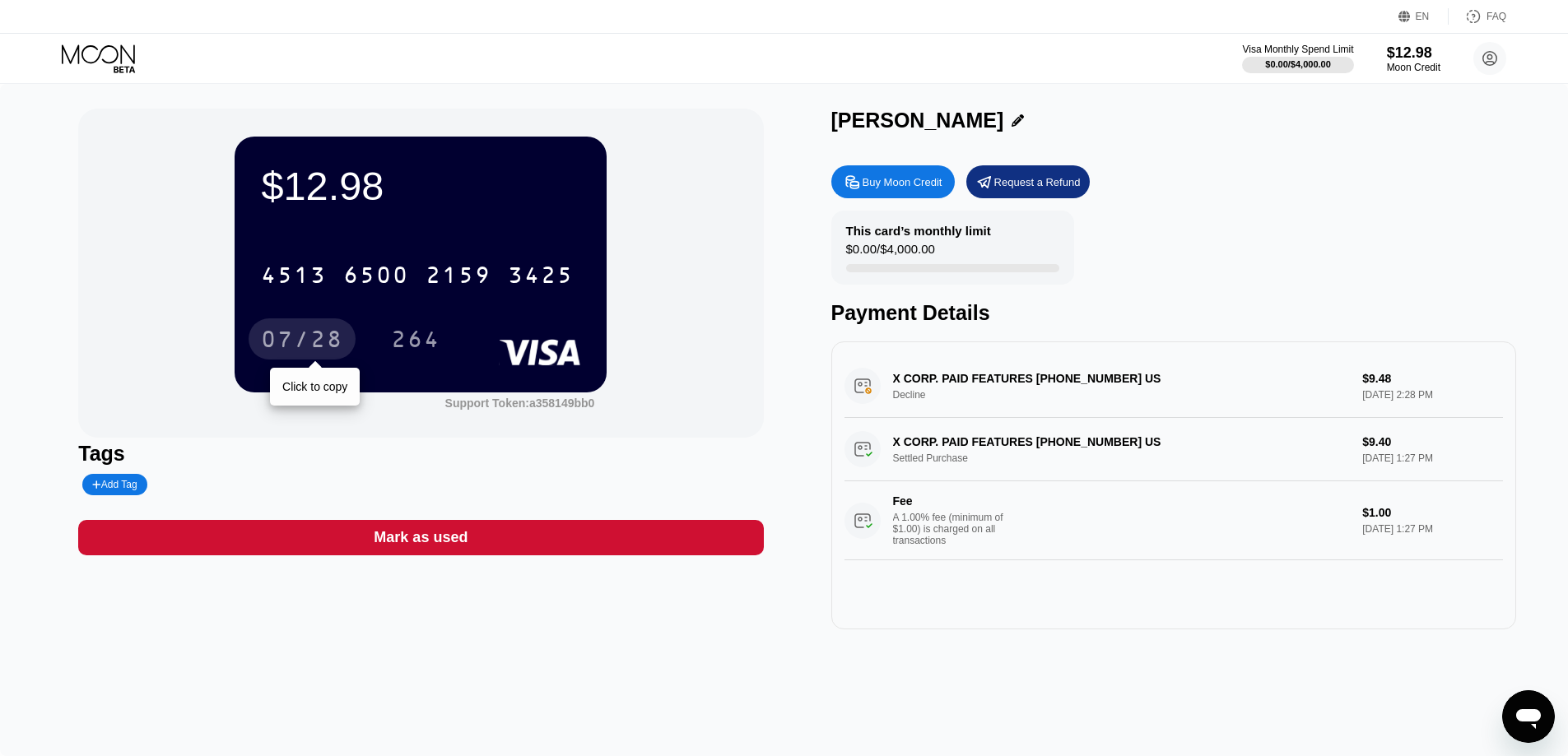
click at [305, 345] on div "07/28" at bounding box center [302, 341] width 82 height 27
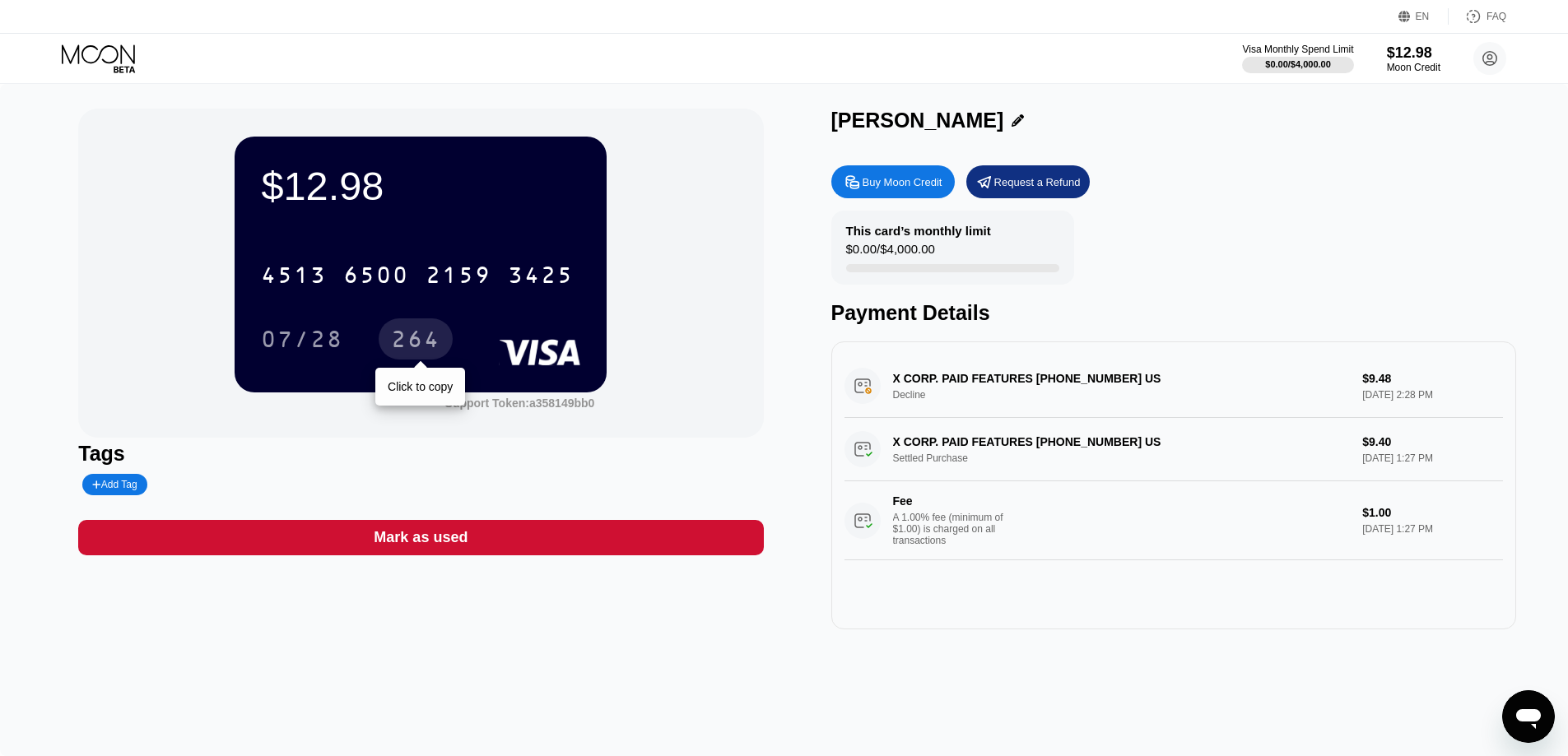
click at [406, 343] on div "264" at bounding box center [415, 341] width 49 height 27
